Goal: Transaction & Acquisition: Purchase product/service

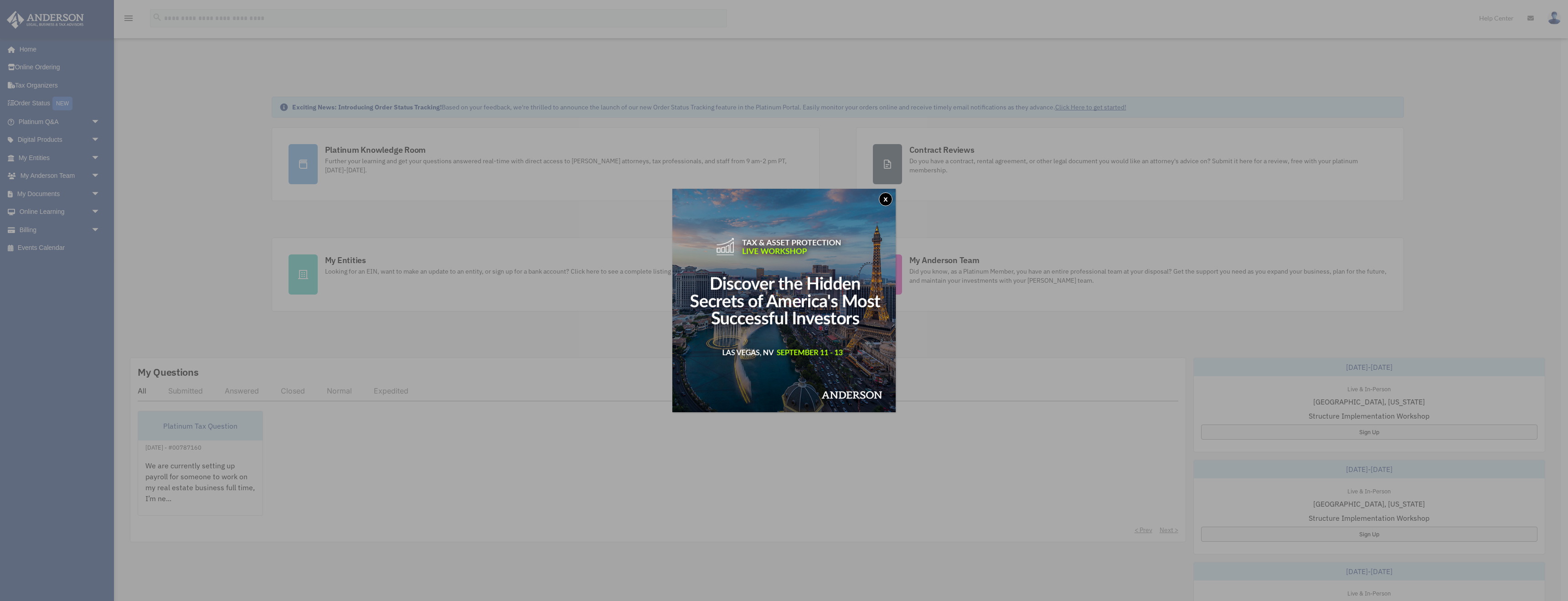
click at [884, 198] on button "x" at bounding box center [886, 199] width 13 height 13
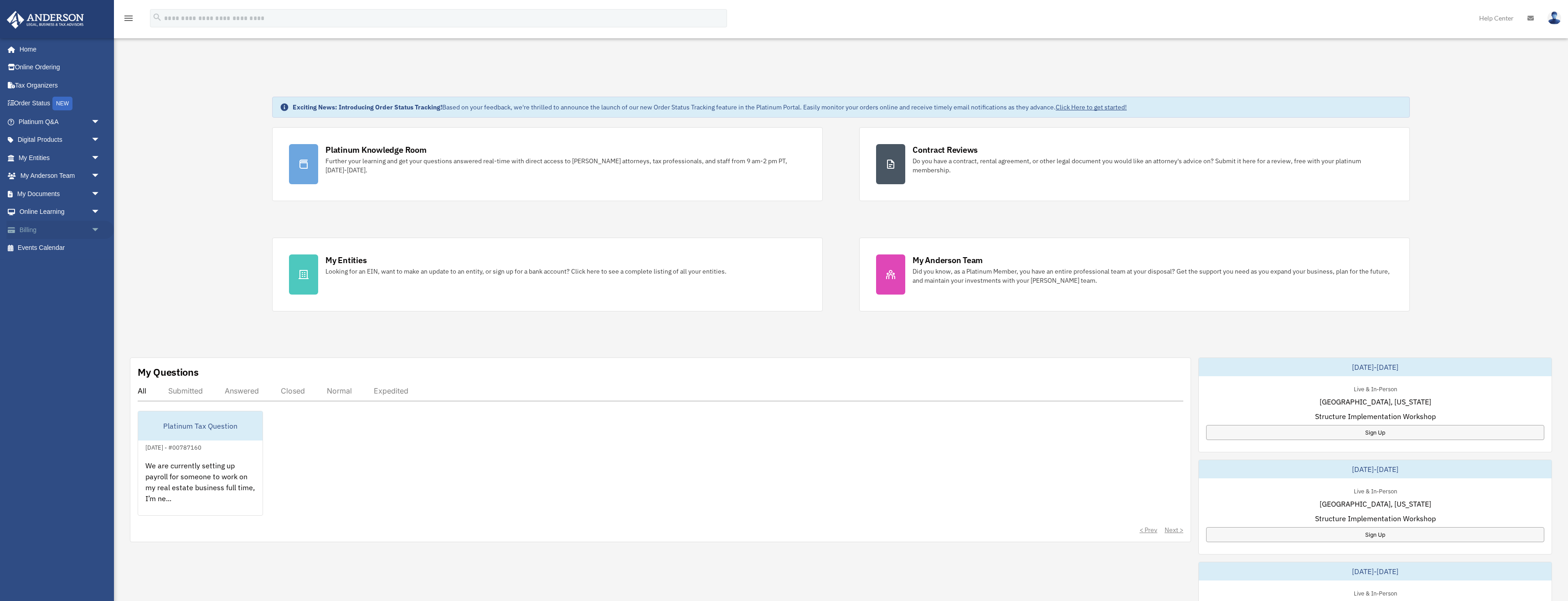
click at [57, 233] on link "Billing arrow_drop_down" at bounding box center [60, 230] width 108 height 18
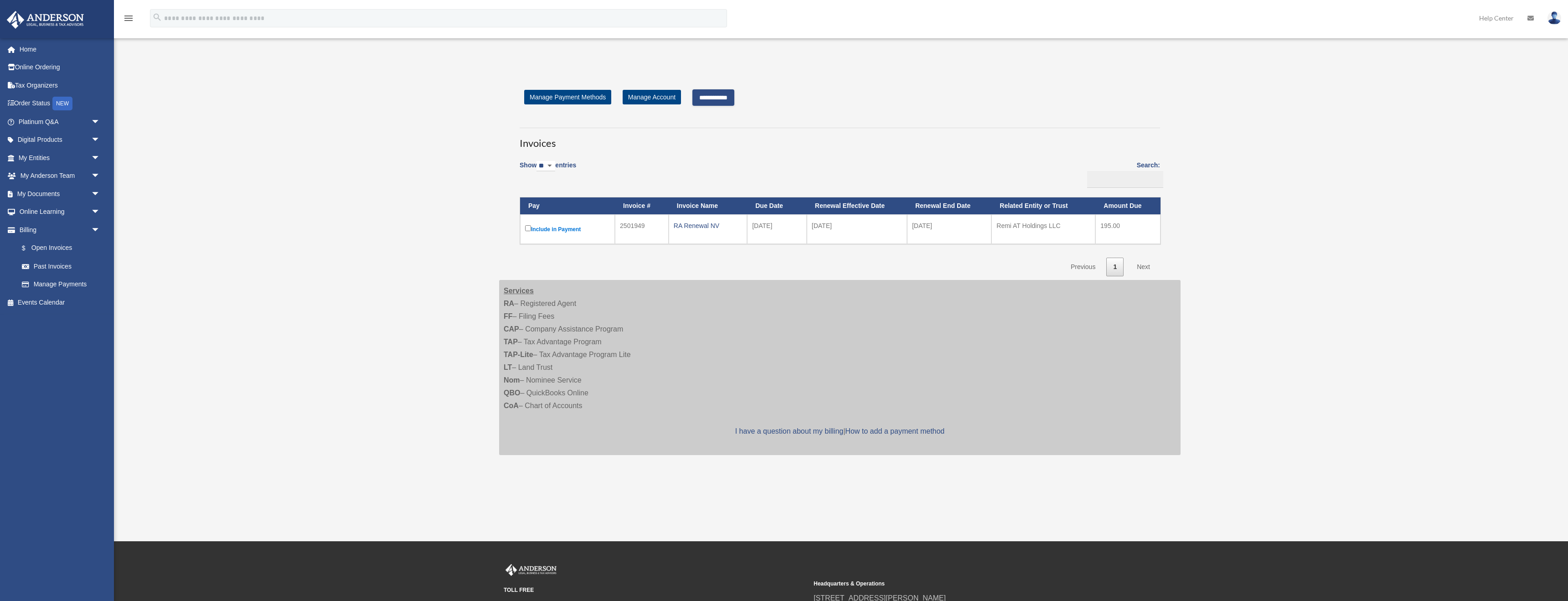
click at [564, 228] on label "Include in Payment" at bounding box center [567, 229] width 85 height 12
click at [734, 96] on input "**********" at bounding box center [713, 97] width 42 height 16
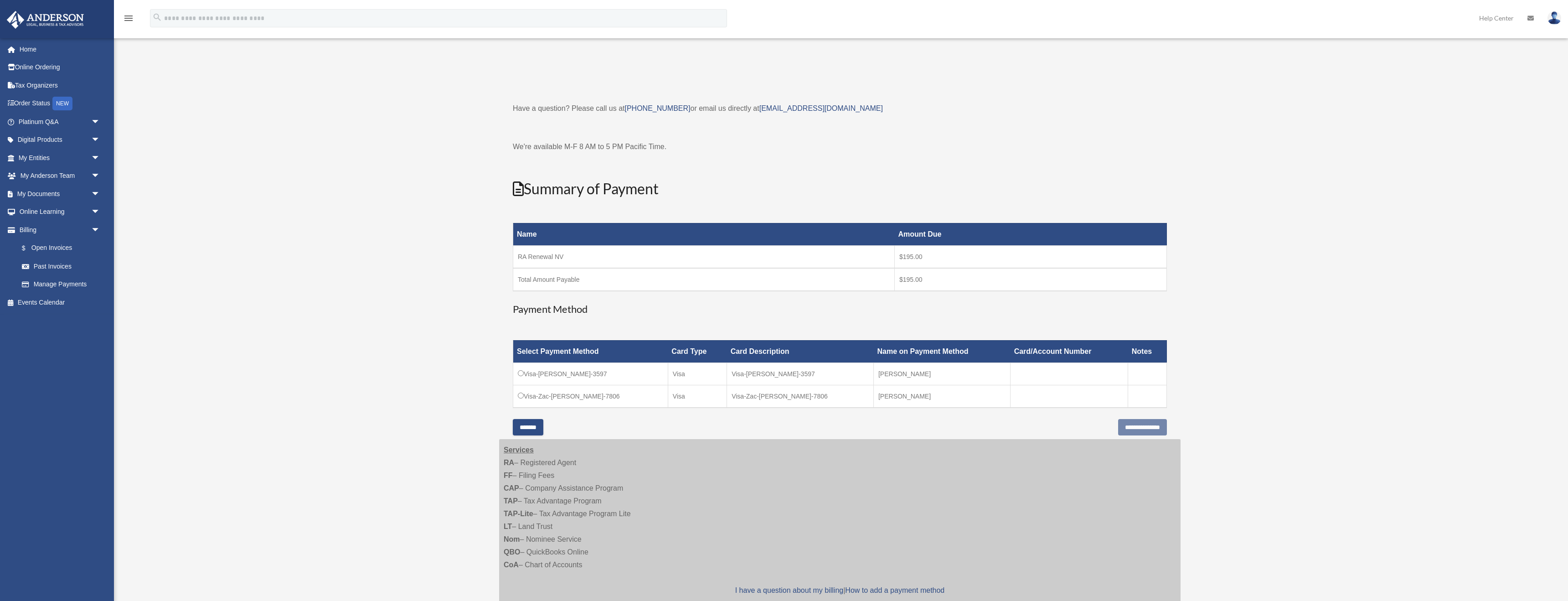
click at [544, 405] on td "Visa-Zac-Twardowski-7806" at bounding box center [590, 396] width 155 height 23
click at [536, 396] on td "Visa-Zac-Twardowski-7806" at bounding box center [590, 396] width 155 height 23
click at [1151, 420] on input "**********" at bounding box center [1143, 427] width 49 height 16
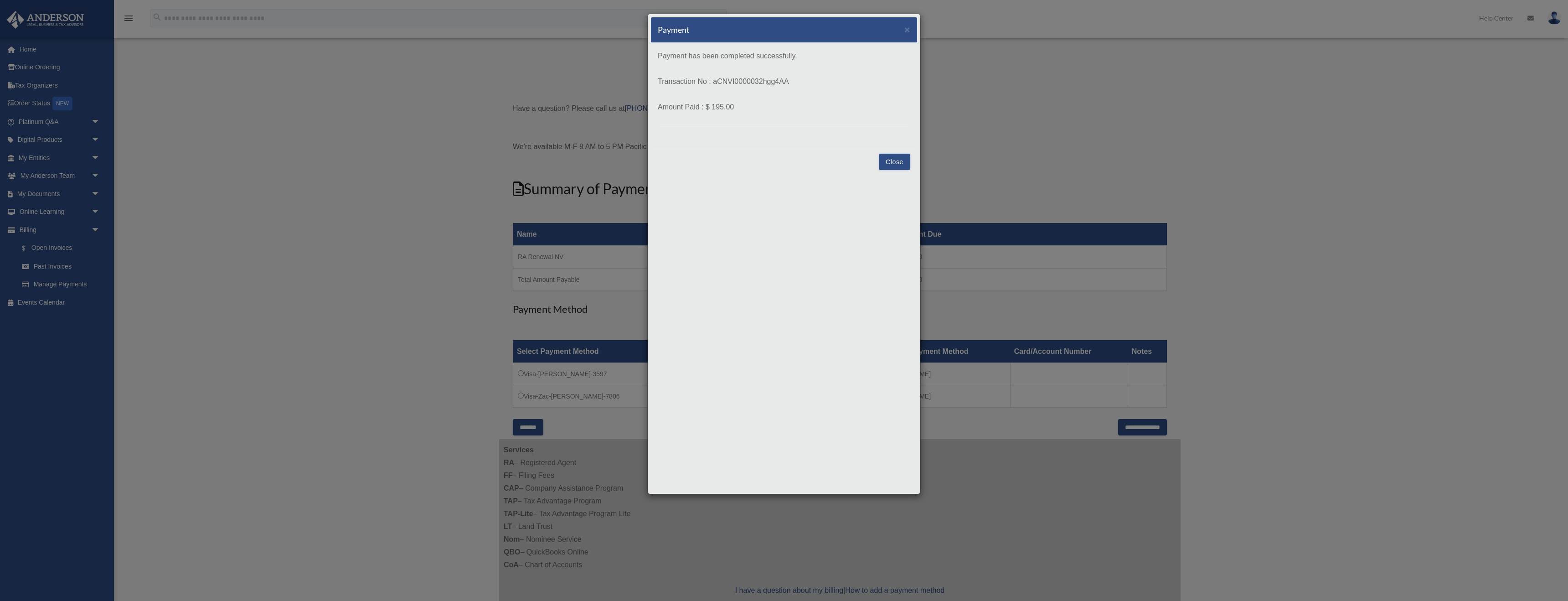
click at [894, 157] on button "Close" at bounding box center [895, 161] width 32 height 16
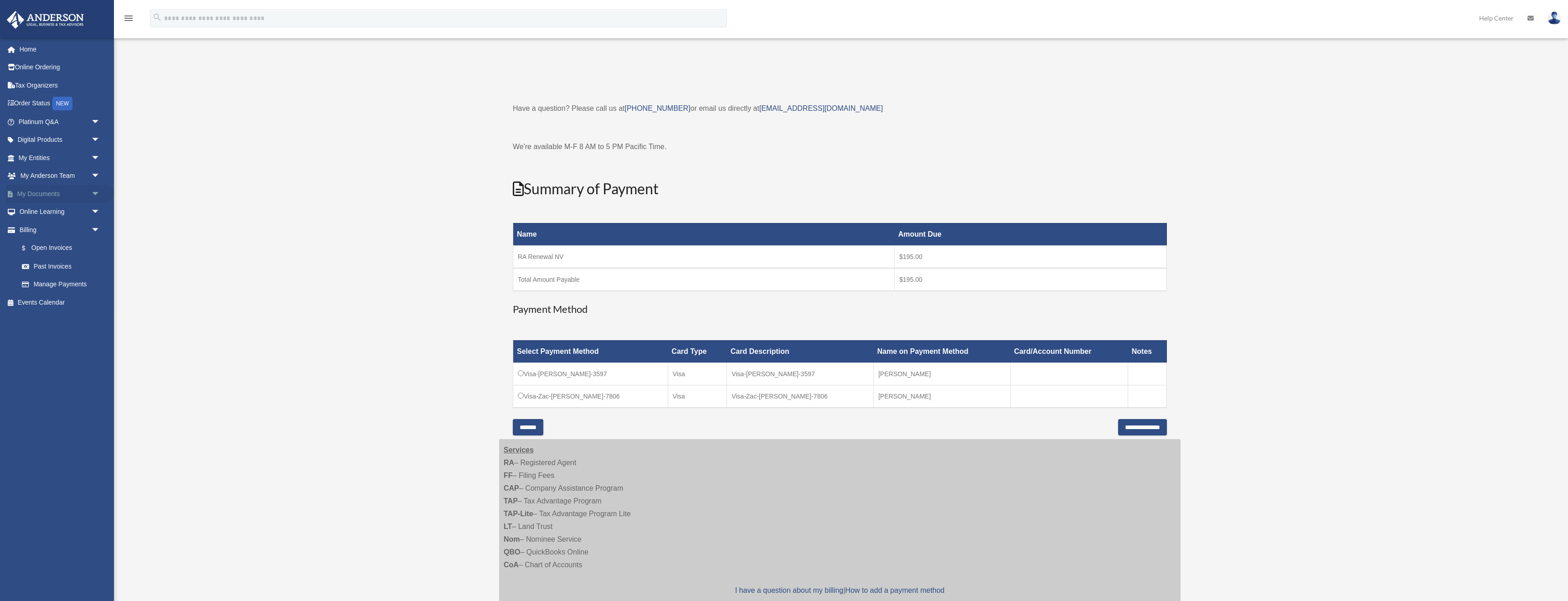
click at [44, 202] on link "My Documents arrow_drop_down" at bounding box center [60, 194] width 108 height 18
click at [44, 194] on link "My Documents arrow_drop_down" at bounding box center [60, 194] width 108 height 18
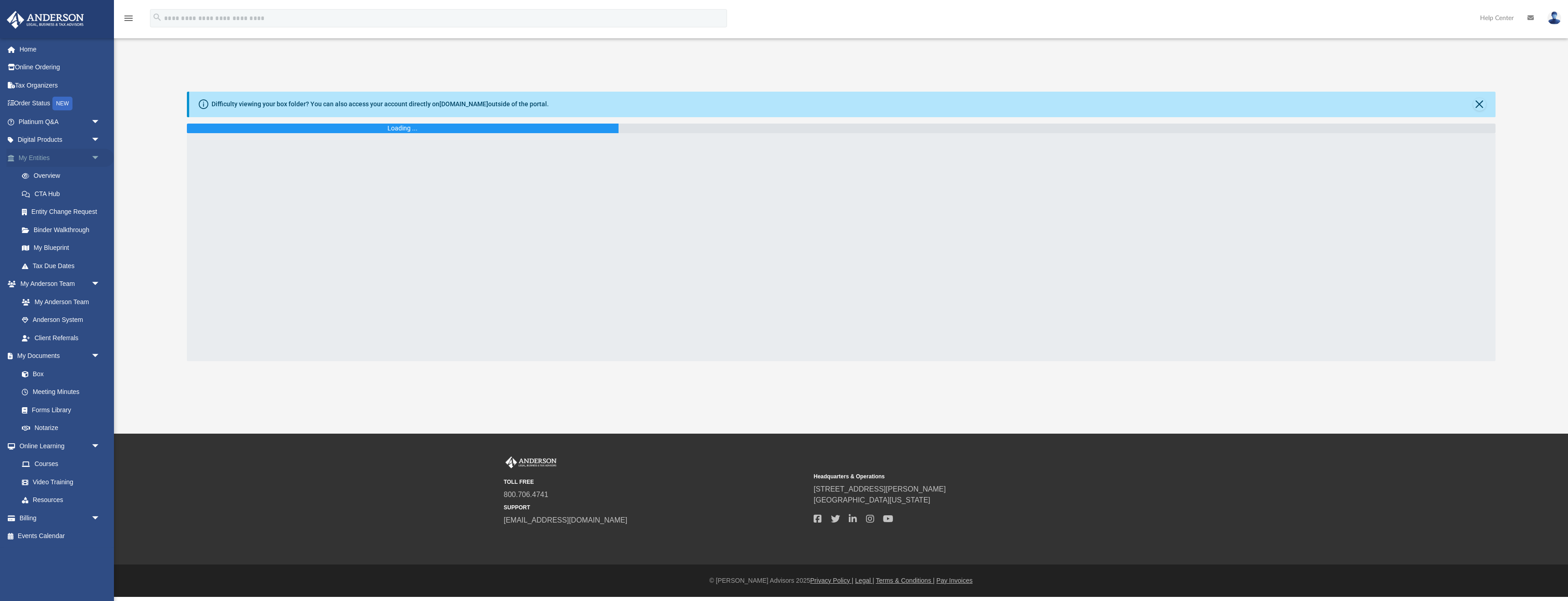
click at [37, 160] on link "My Entities arrow_drop_down" at bounding box center [60, 158] width 108 height 18
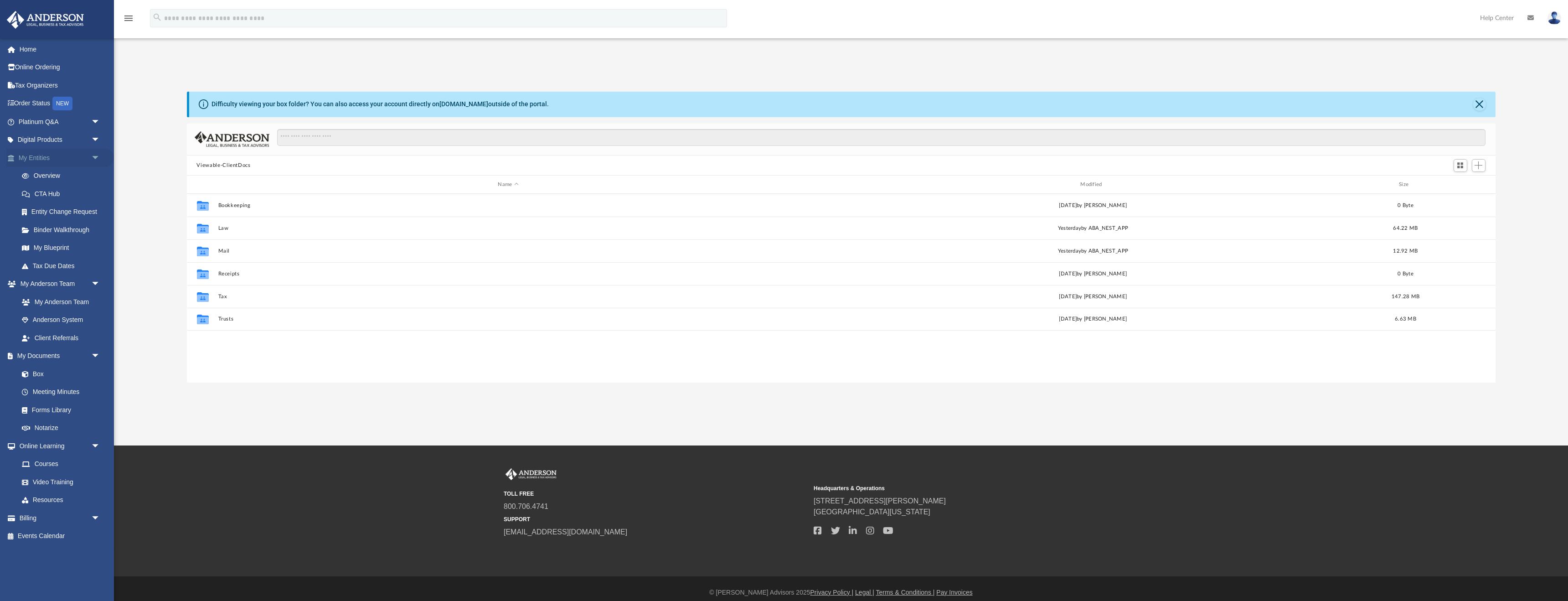
scroll to position [208, 1309]
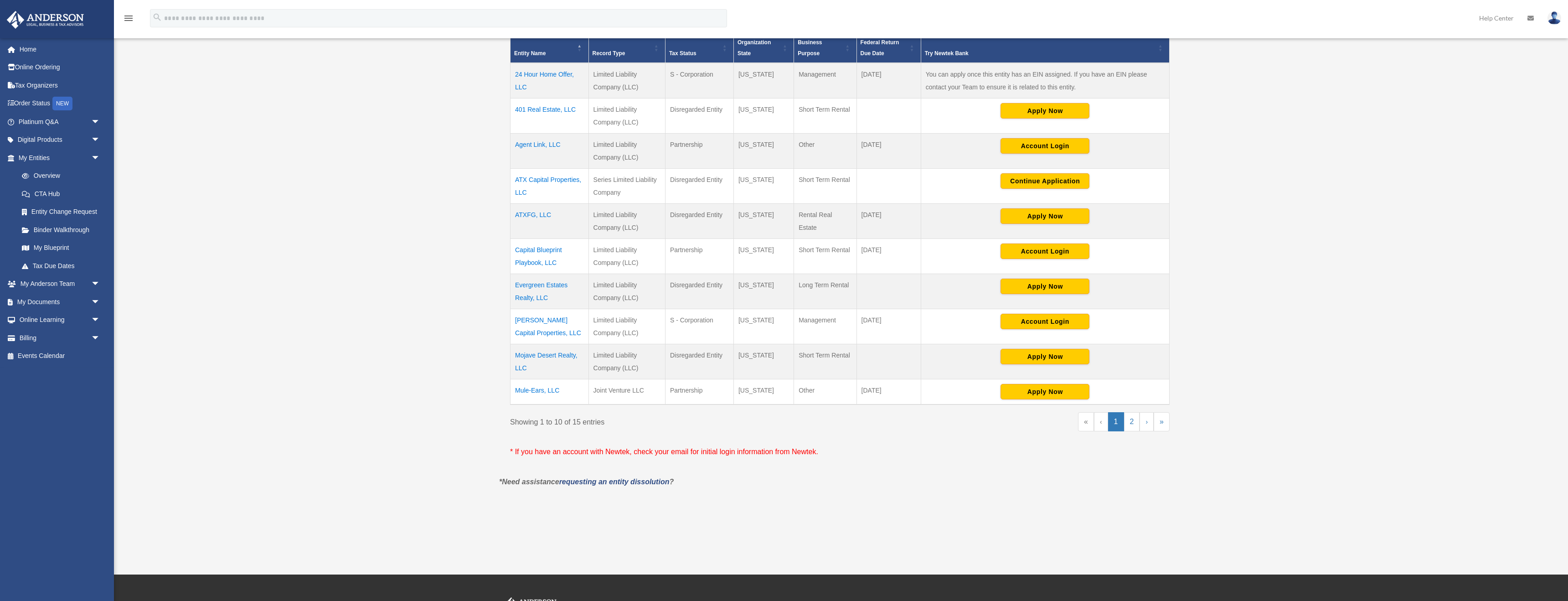
scroll to position [237, 0]
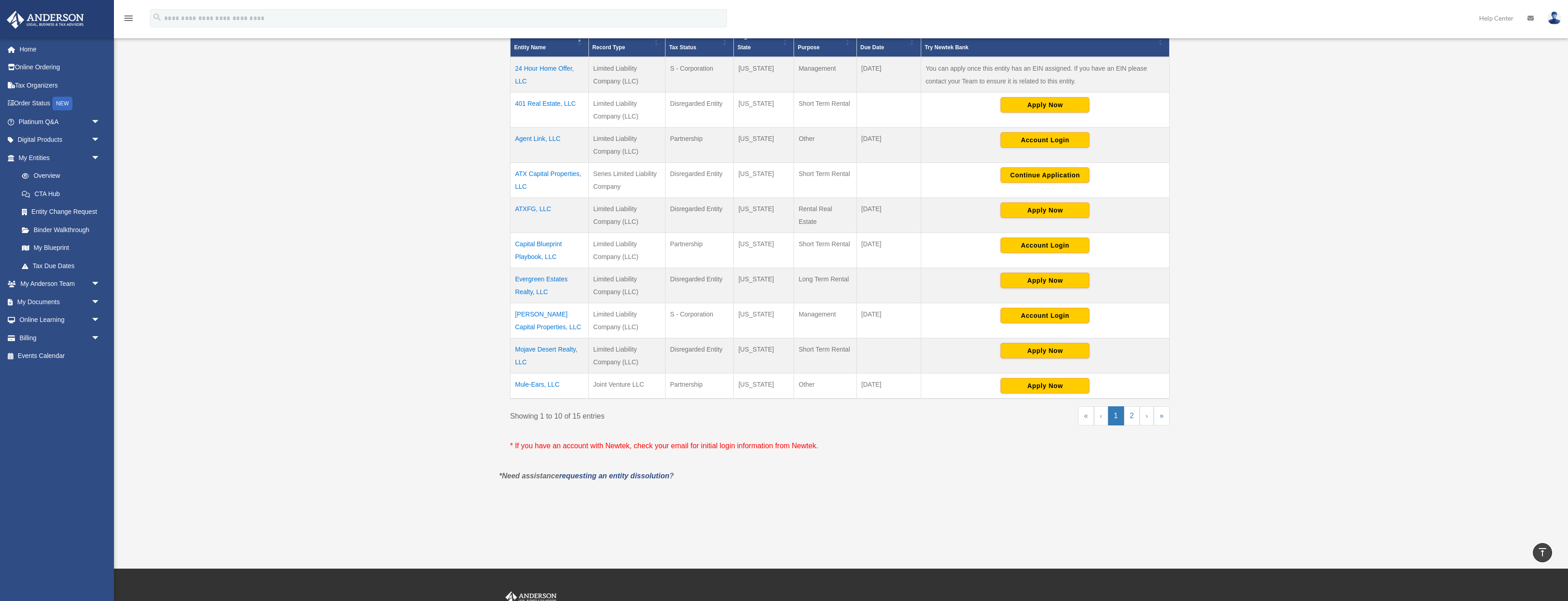
click at [549, 257] on td "Capital Blueprint Playbook, LLC" at bounding box center [550, 250] width 79 height 35
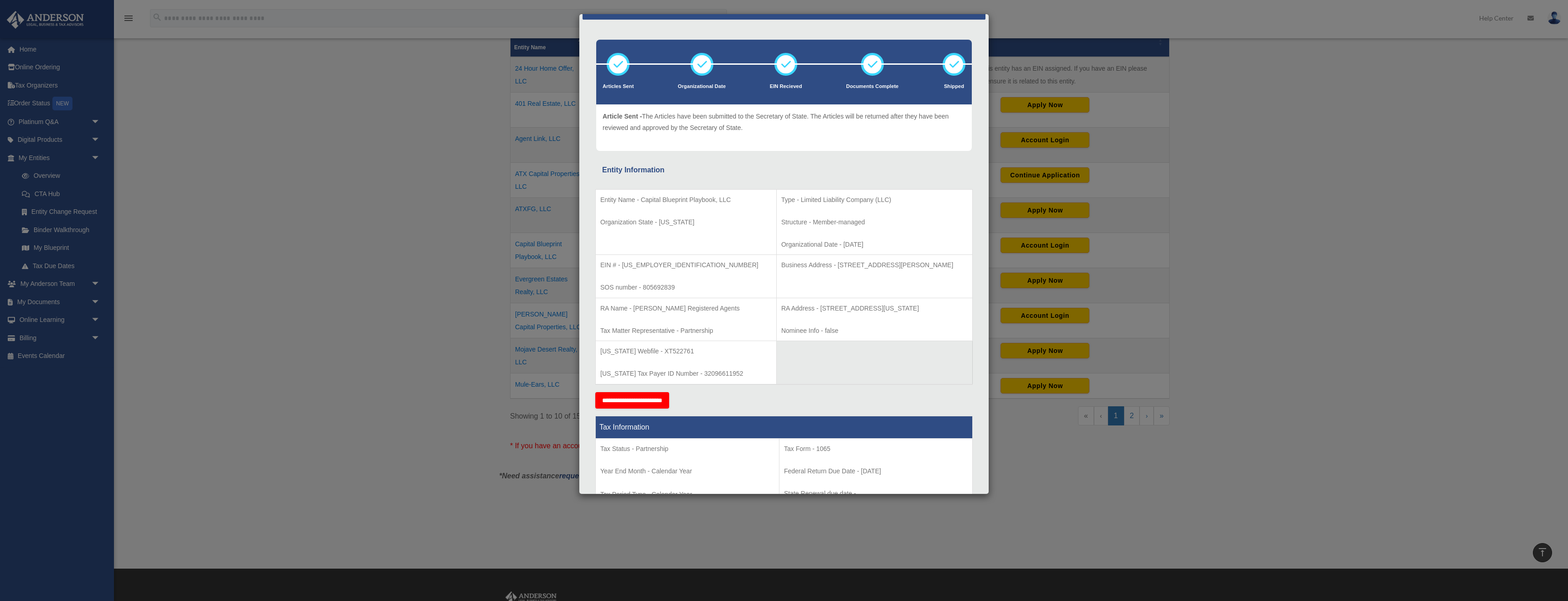
scroll to position [29, 0]
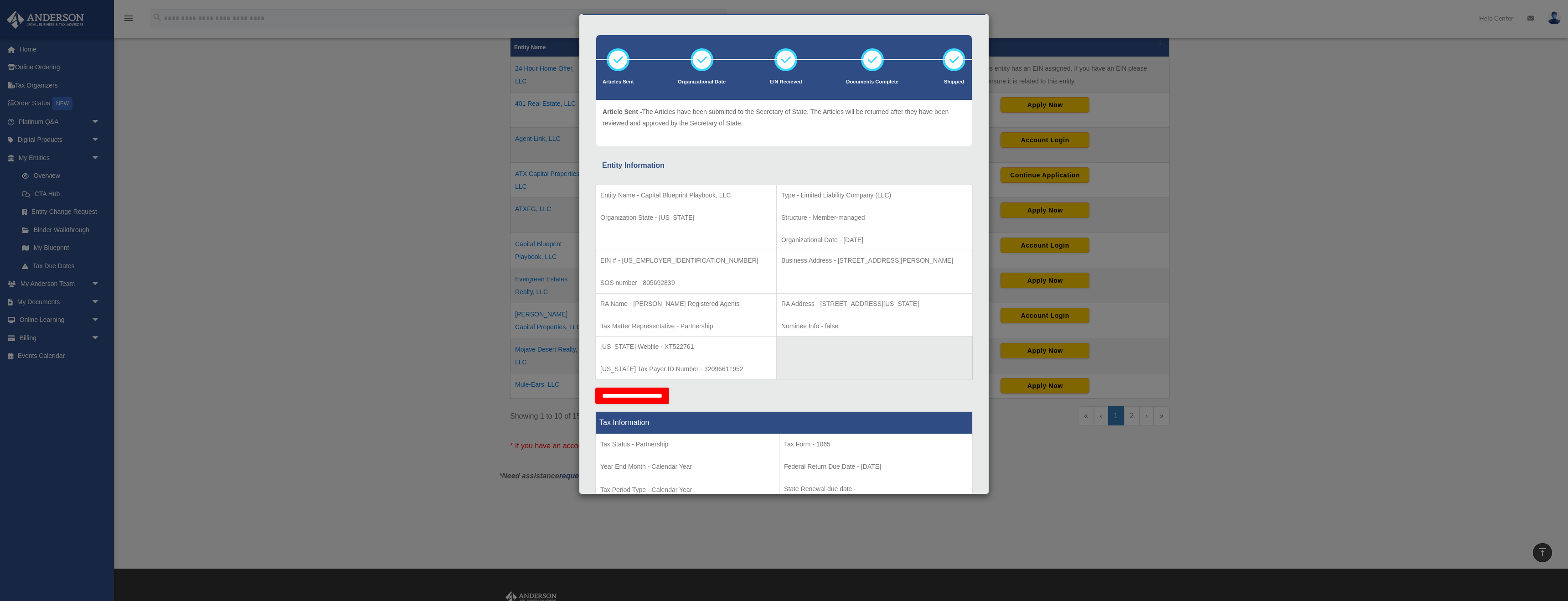
drag, startPoint x: 752, startPoint y: 260, endPoint x: 954, endPoint y: 262, distance: 202.0
click at [955, 262] on p "Business Address - [STREET_ADDRESS][PERSON_NAME]" at bounding box center [875, 261] width 186 height 12
copy p "Business Address - [STREET_ADDRESS][PERSON_NAME]"
click at [386, 116] on div "Details × Articles Sent Organizational Date" at bounding box center [784, 300] width 1568 height 601
